Goal: Find specific page/section

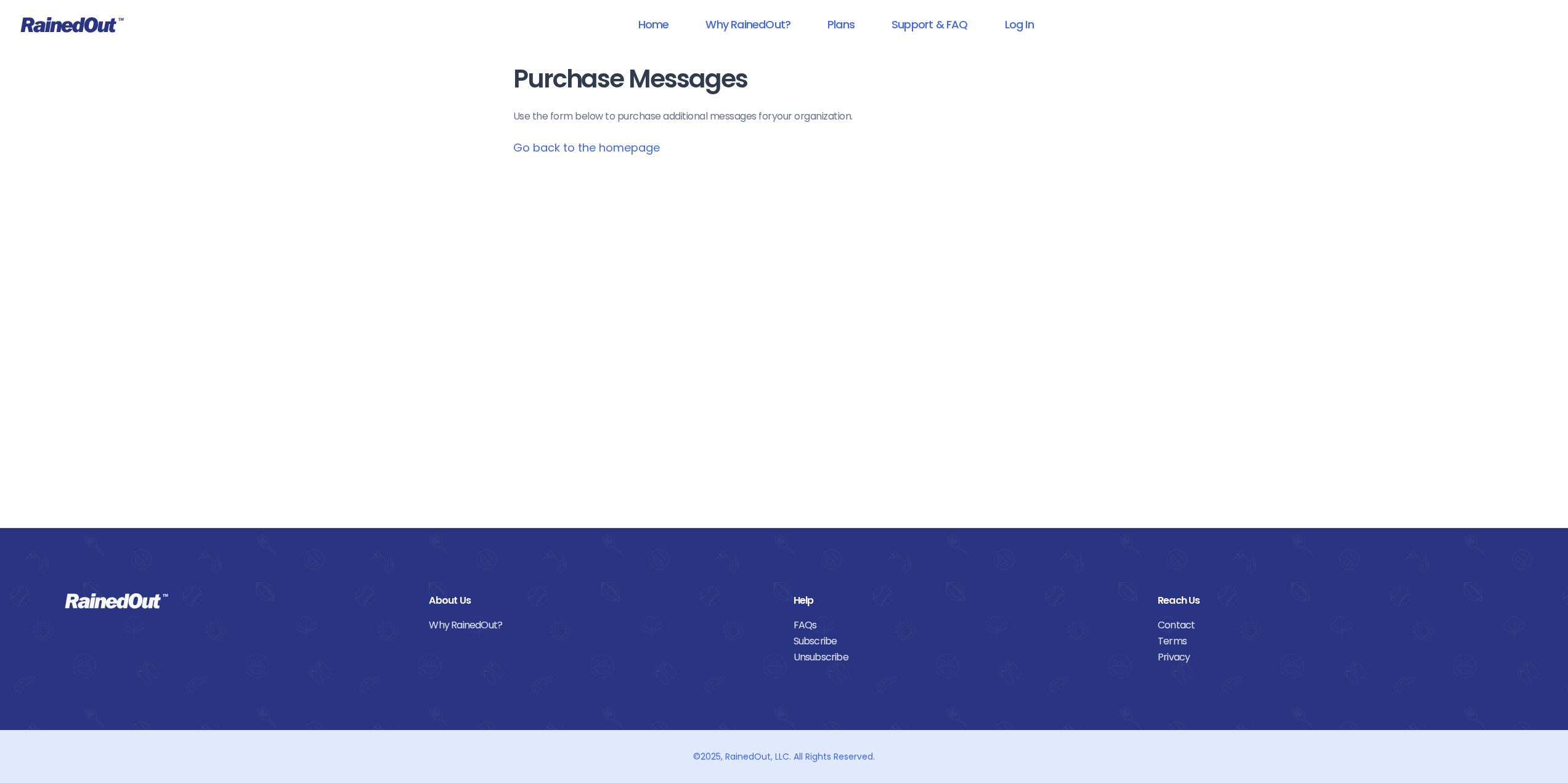
click at [614, 154] on link "Go back to the homepage" at bounding box center [586, 147] width 146 height 16
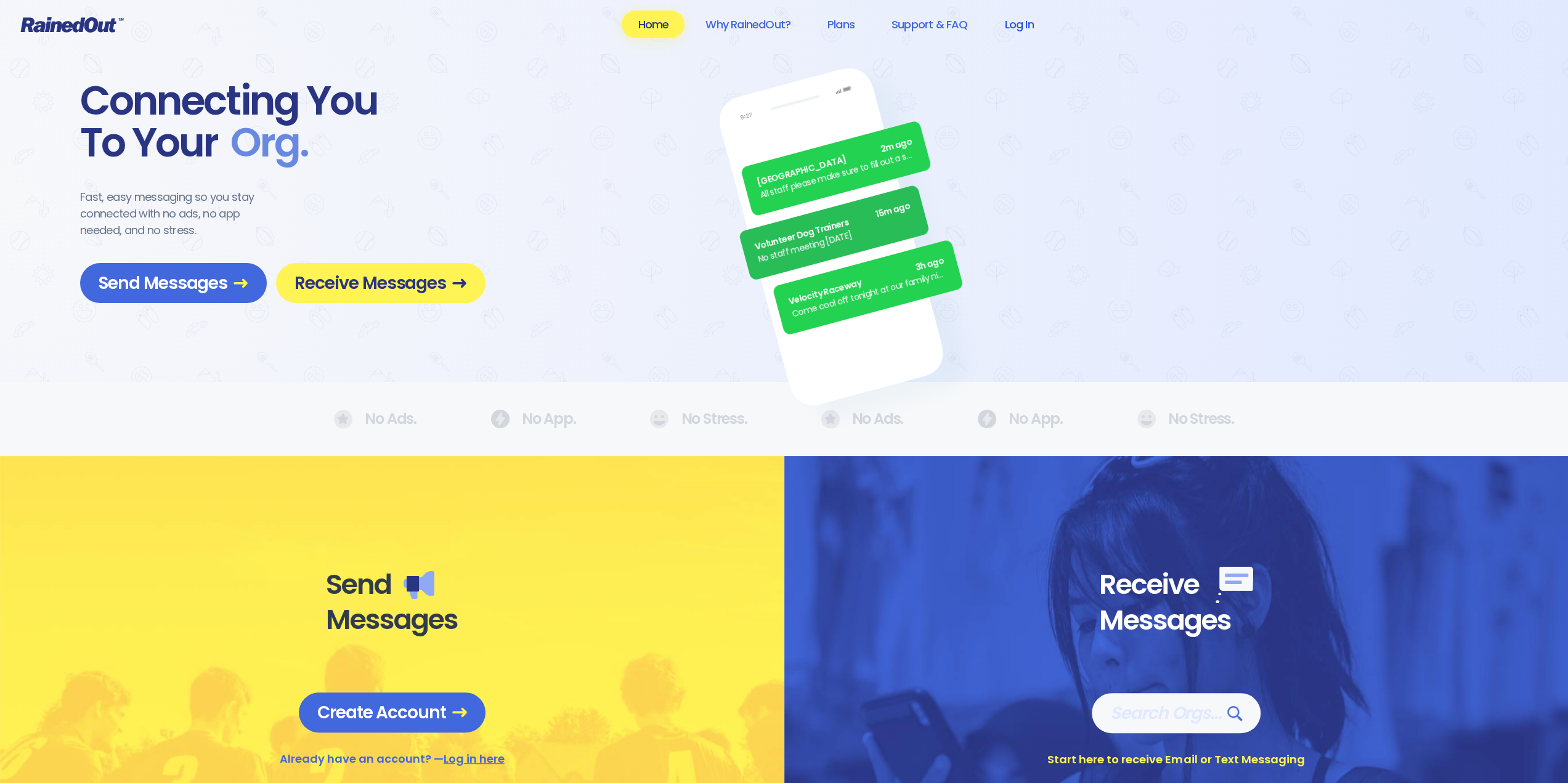
click at [1022, 25] on link "Log In" at bounding box center [1018, 25] width 61 height 28
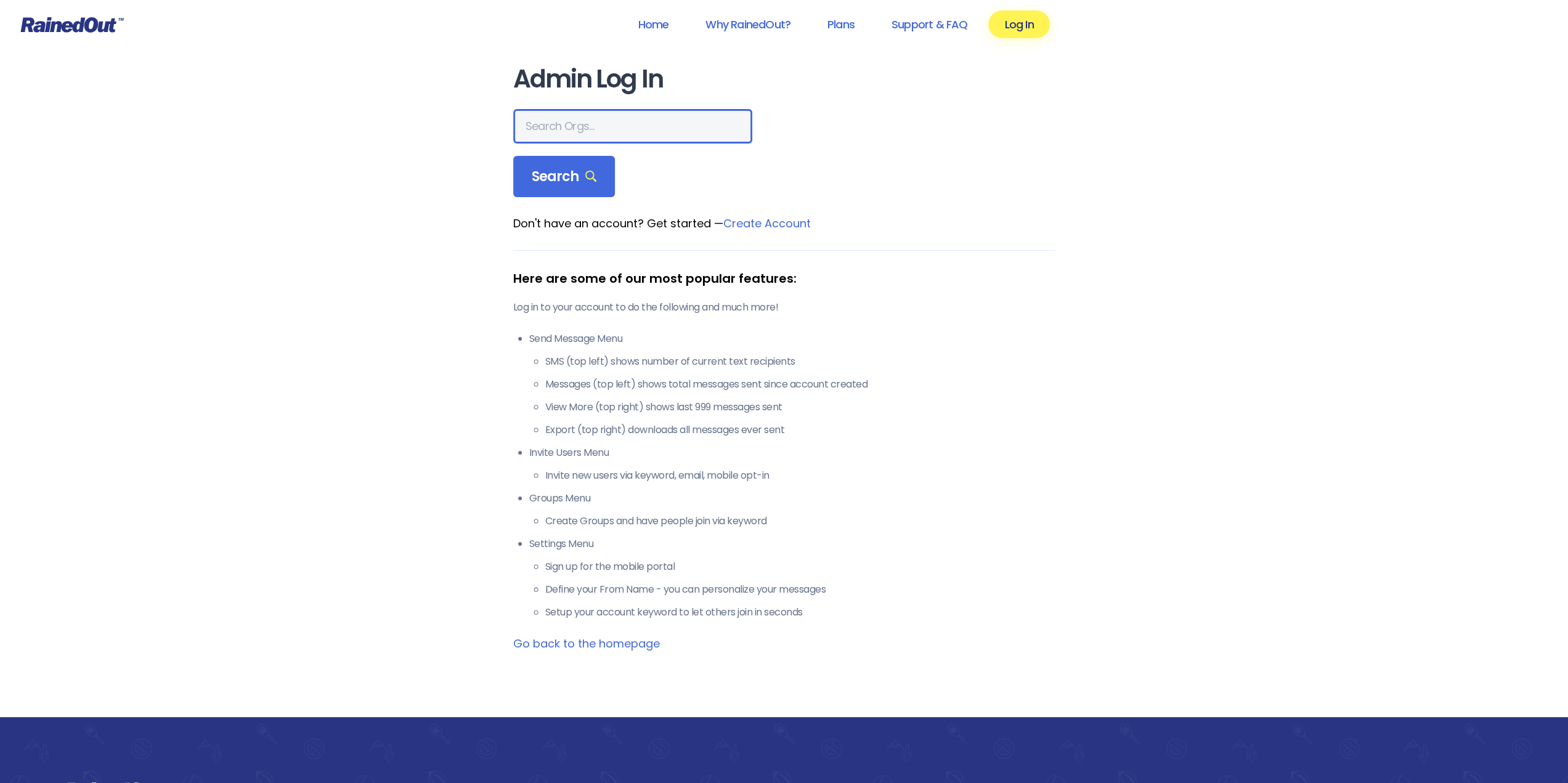
click at [558, 142] on input "text" at bounding box center [632, 127] width 239 height 35
type input "mprd"
click at [579, 182] on span "Search" at bounding box center [564, 177] width 65 height 17
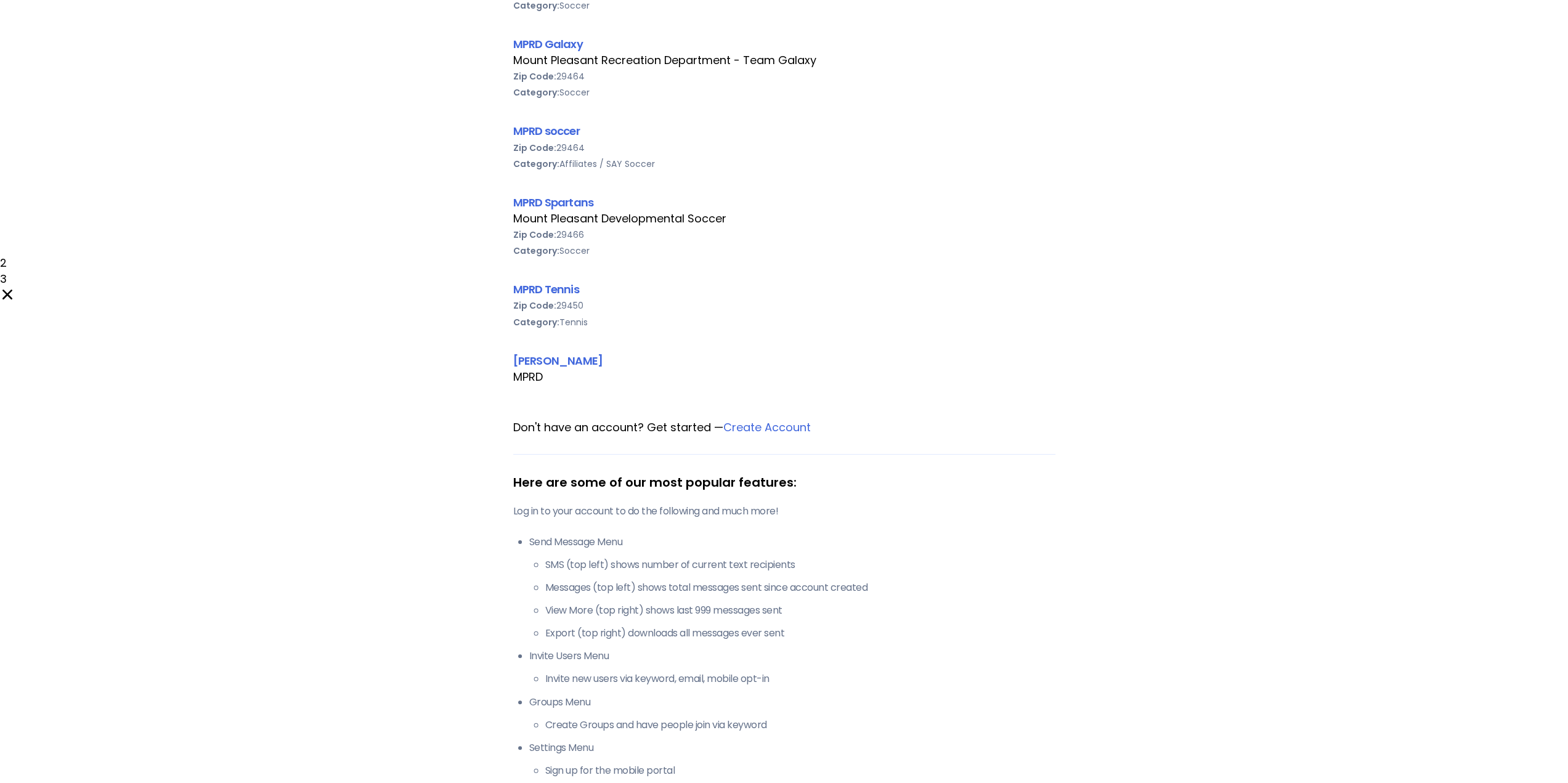
scroll to position [246, 0]
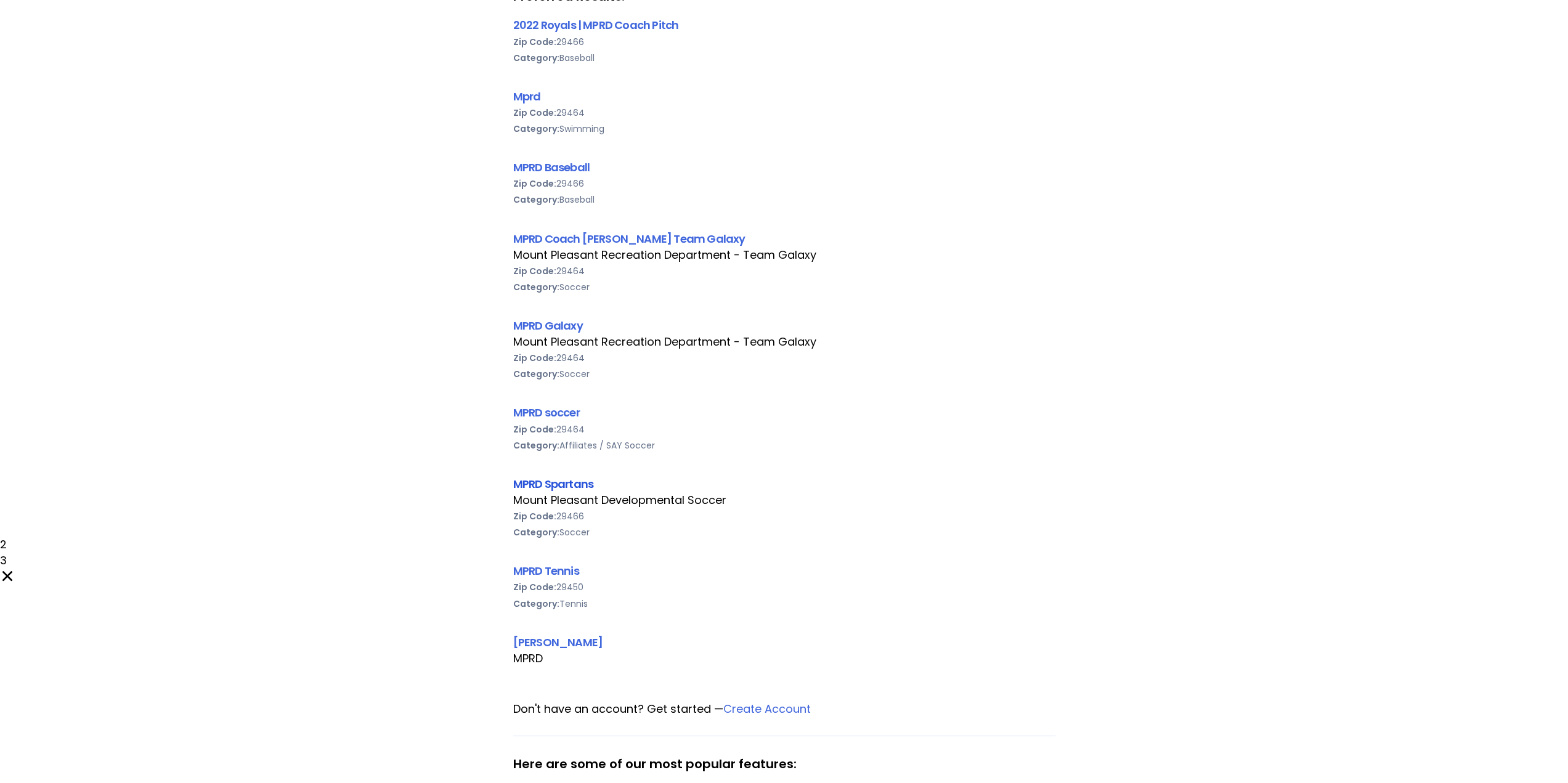
click at [552, 478] on link "MPRD Spartans" at bounding box center [552, 483] width 80 height 16
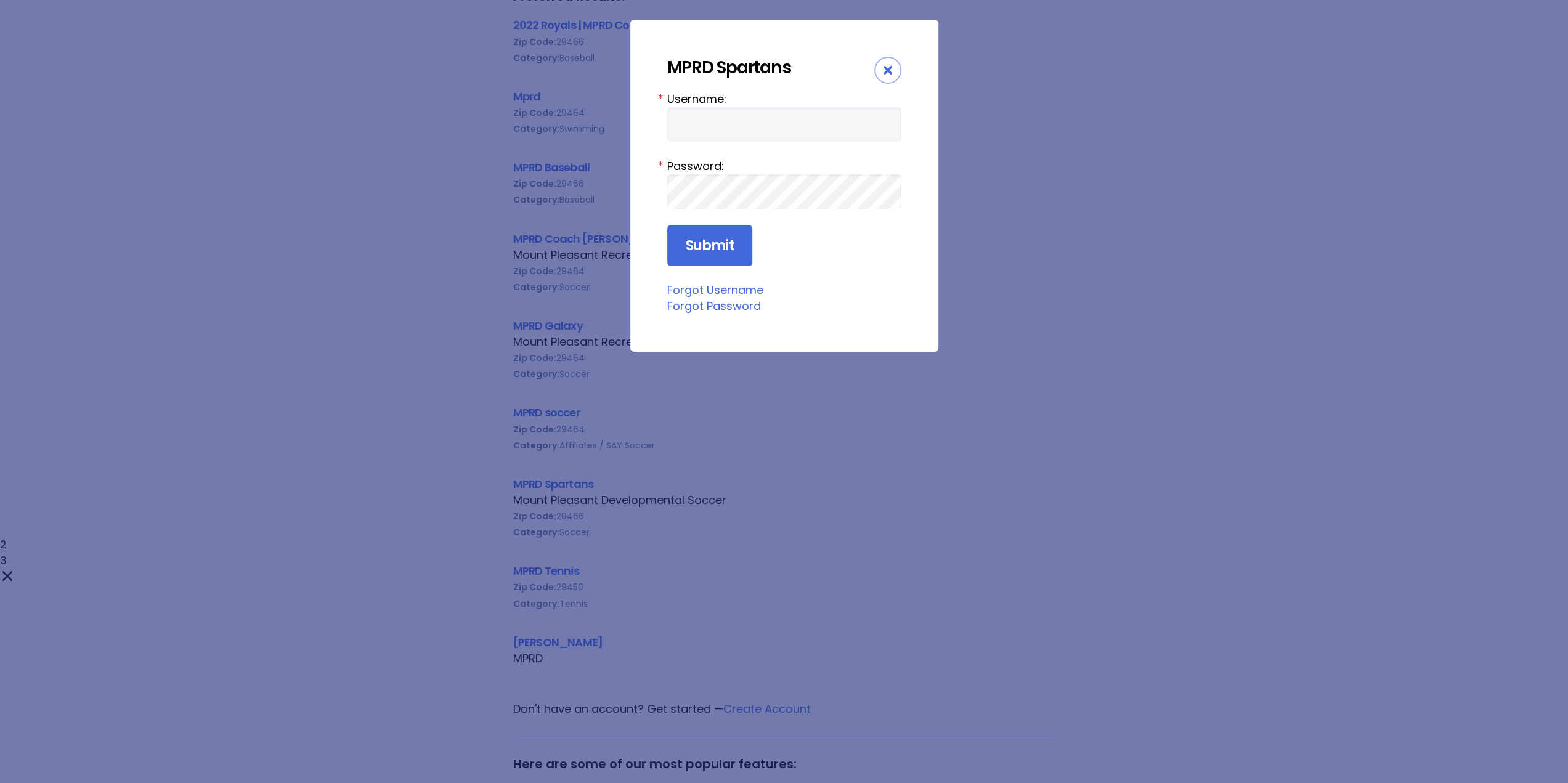
click at [887, 61] on div "Close" at bounding box center [888, 70] width 27 height 27
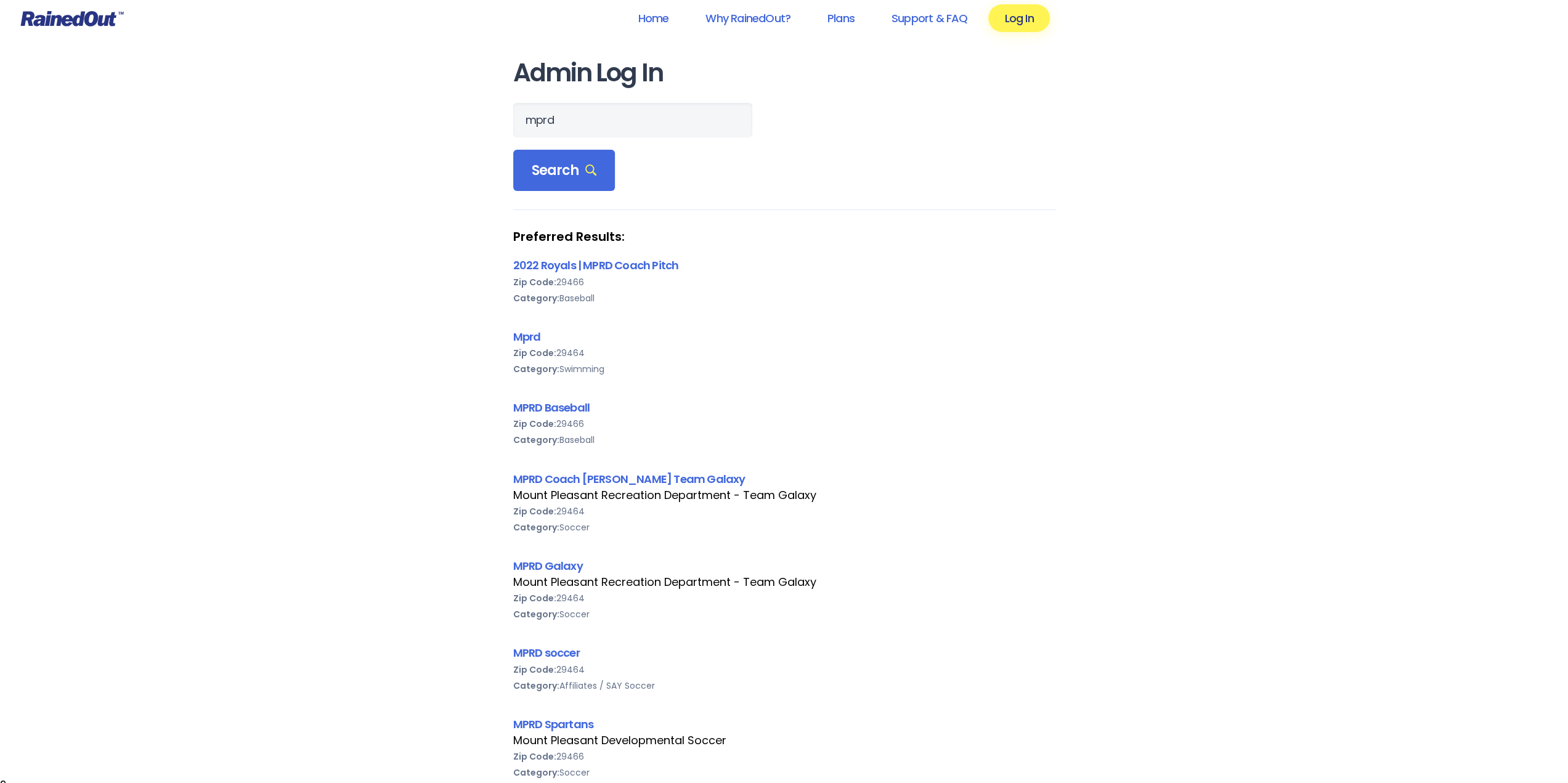
scroll to position [0, 0]
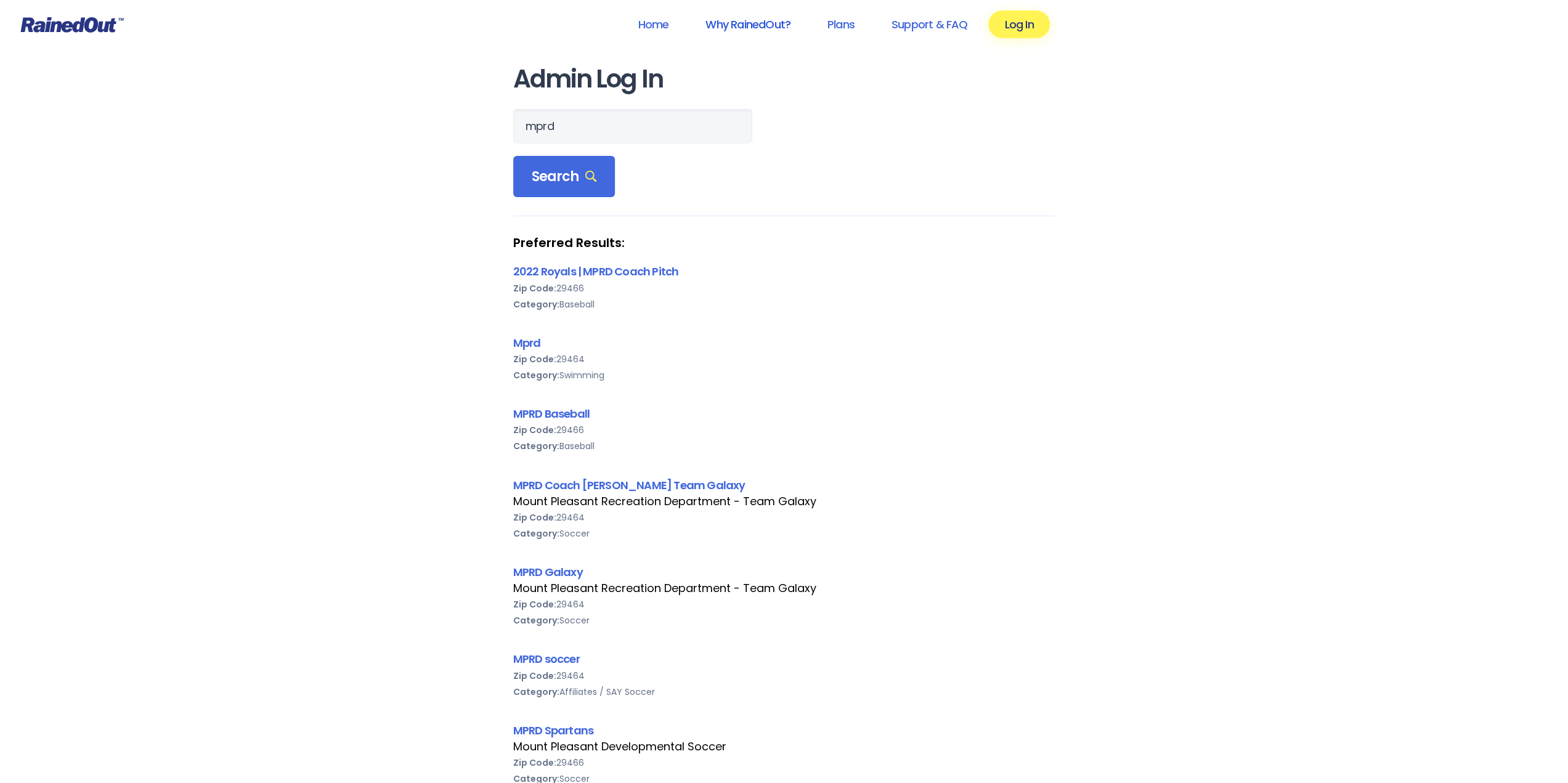
click at [754, 35] on link "Why RainedOut?" at bounding box center [748, 25] width 117 height 28
